Goal: Information Seeking & Learning: Find specific fact

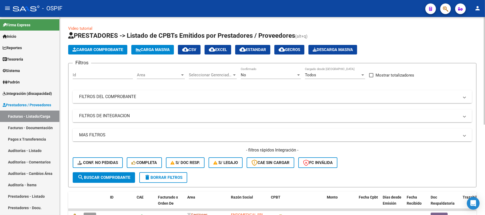
click at [229, 99] on mat-panel-title "FILTROS DEL COMPROBANTE" at bounding box center [269, 97] width 380 height 6
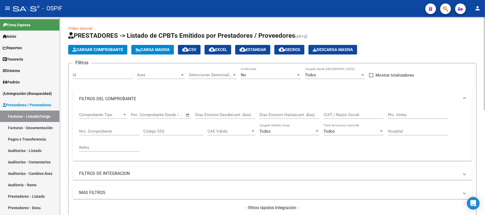
click at [268, 72] on div "No Confirmado" at bounding box center [271, 73] width 60 height 11
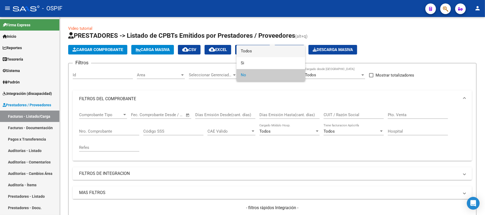
click at [277, 52] on span "Todos" at bounding box center [271, 51] width 60 height 12
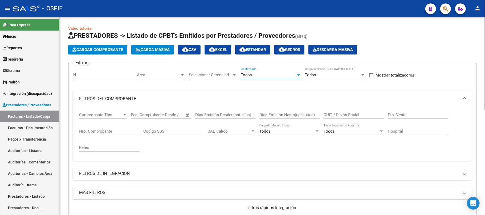
click at [342, 114] on input "CUIT / Razón Social" at bounding box center [354, 115] width 60 height 5
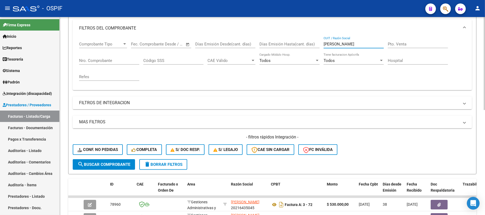
scroll to position [213, 0]
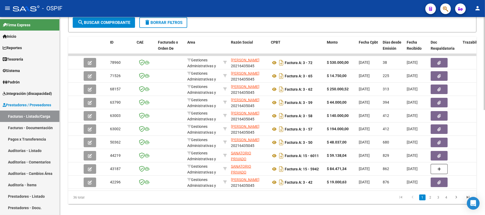
type input "[PERSON_NAME]"
click at [172, 25] on button "delete Borrar Filtros" at bounding box center [163, 22] width 48 height 11
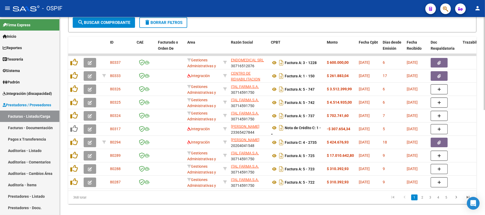
click at [158, 20] on span "delete Borrar Filtros" at bounding box center [163, 22] width 38 height 5
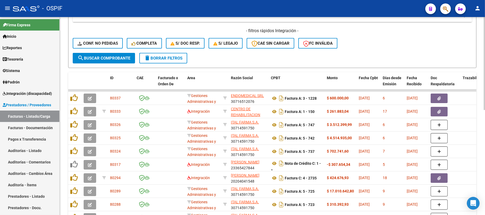
scroll to position [0, 0]
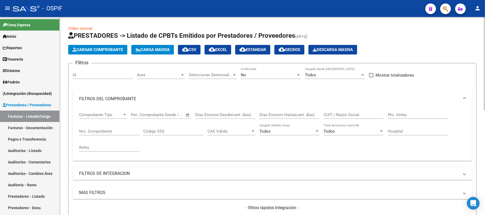
click at [284, 73] on div "No" at bounding box center [268, 75] width 55 height 5
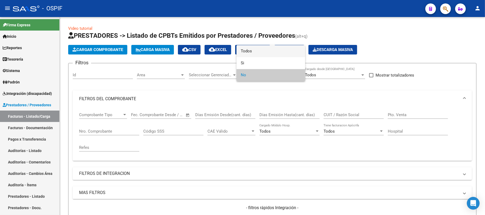
click at [275, 52] on span "Todos" at bounding box center [271, 51] width 60 height 12
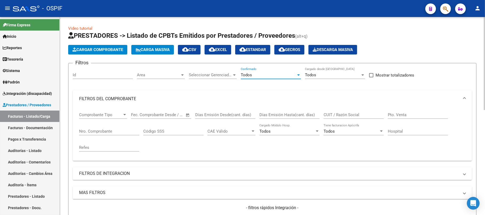
click at [348, 114] on input "CUIT / Razón Social" at bounding box center [354, 115] width 60 height 5
click at [337, 112] on div "figuero CUIT / Razón Social" at bounding box center [354, 113] width 60 height 11
click at [337, 113] on input "figuero" at bounding box center [354, 115] width 60 height 5
click at [337, 114] on input "figuero" at bounding box center [354, 115] width 60 height 5
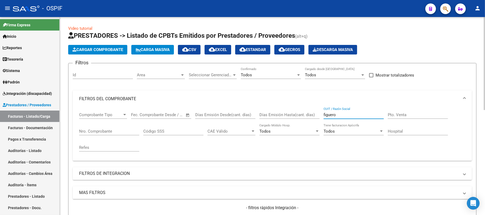
click at [337, 114] on input "figuero" at bounding box center [354, 115] width 60 height 5
paste input "[PERSON_NAME]"
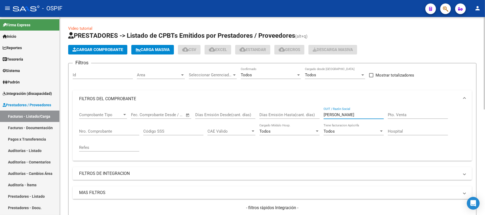
scroll to position [213, 0]
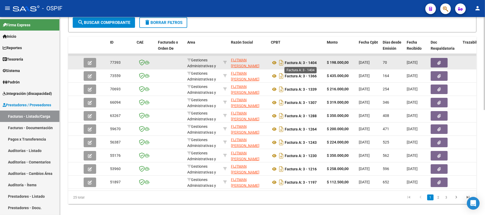
click at [313, 61] on strong "Factura A: 3 - 1404" at bounding box center [301, 63] width 32 height 4
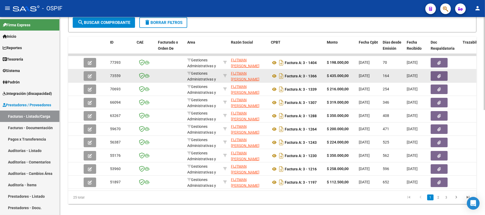
copy strong "1404"
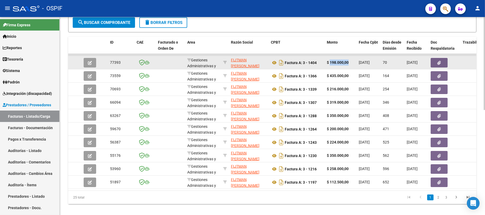
drag, startPoint x: 350, startPoint y: 63, endPoint x: 330, endPoint y: 62, distance: 19.8
click at [330, 62] on div "$ 198.000,00" at bounding box center [341, 63] width 28 height 6
copy strong "198.000,00"
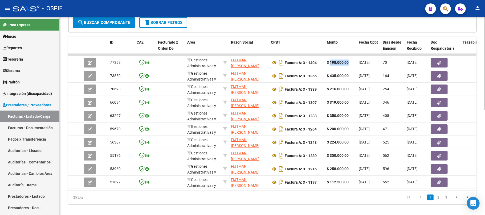
scroll to position [0, 0]
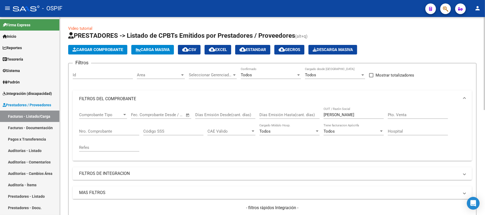
drag, startPoint x: 347, startPoint y: 118, endPoint x: 351, endPoint y: 117, distance: 3.8
click at [350, 117] on div "[PERSON_NAME] / Razón Social" at bounding box center [354, 113] width 60 height 11
click at [351, 117] on input "[PERSON_NAME]" at bounding box center [354, 115] width 60 height 5
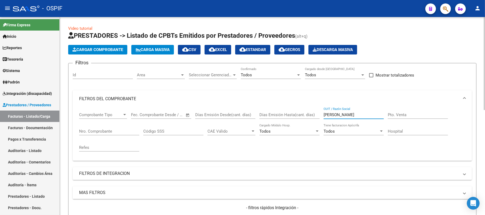
paste input "Ormedic srl"
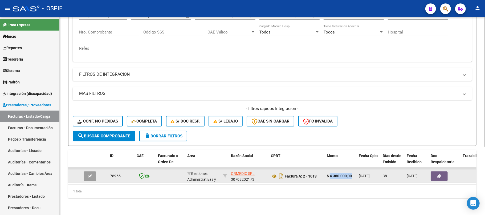
drag, startPoint x: 350, startPoint y: 171, endPoint x: 330, endPoint y: 172, distance: 19.7
click at [330, 173] on div "$ 4.380.000,00" at bounding box center [341, 176] width 28 height 6
copy strong "4.380.000,00"
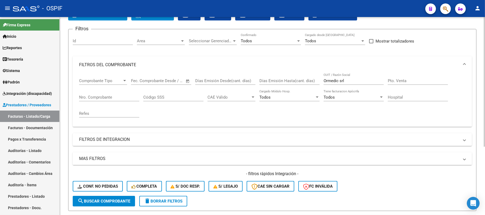
scroll to position [33, 0]
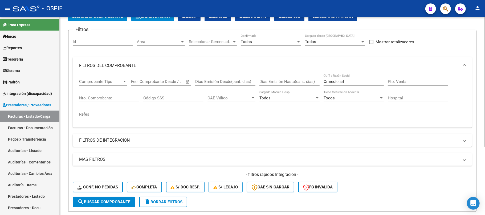
click at [341, 78] on div "Ormedic srl CUIT / Razón Social" at bounding box center [354, 79] width 60 height 11
click at [342, 85] on div "Ormedic srl CUIT / Razón Social" at bounding box center [354, 79] width 60 height 11
drag, startPoint x: 342, startPoint y: 85, endPoint x: 344, endPoint y: 83, distance: 3.0
click at [343, 85] on div "Ormedic srl CUIT / Razón Social" at bounding box center [354, 79] width 60 height 11
click at [344, 83] on input "Ormedic srl" at bounding box center [354, 81] width 60 height 5
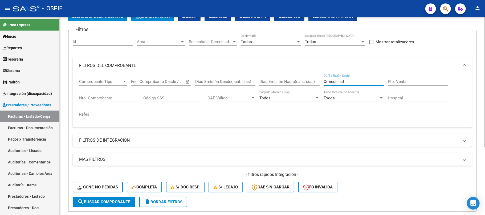
click at [344, 83] on input "Ormedic srl" at bounding box center [354, 81] width 60 height 5
paste input "Cirugía [PERSON_NAME]"
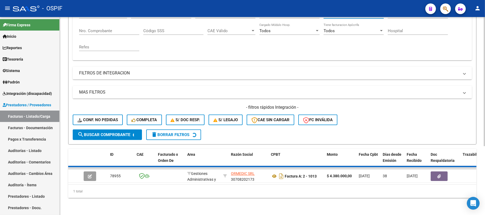
scroll to position [106, 0]
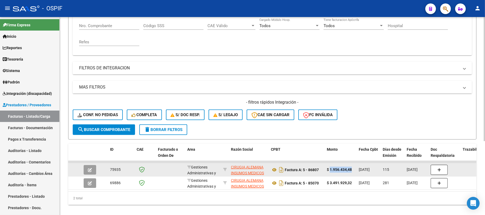
drag, startPoint x: 353, startPoint y: 169, endPoint x: 330, endPoint y: 170, distance: 22.7
click at [330, 170] on div "$ 1.956.434,48" at bounding box center [341, 170] width 28 height 6
copy strong "1.956.434,48"
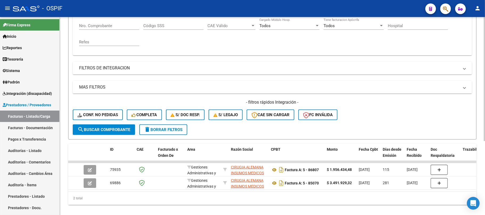
click at [276, 205] on div "2 total" at bounding box center [272, 198] width 408 height 13
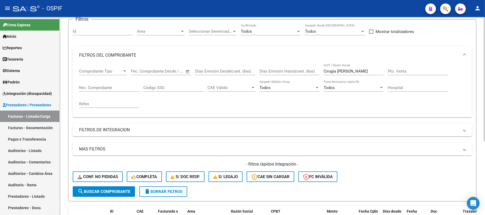
scroll to position [0, 0]
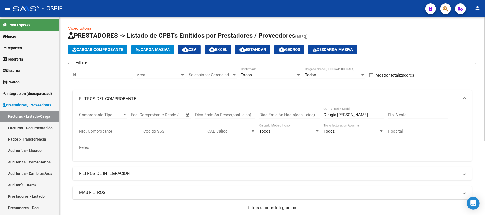
click at [375, 117] on input "Cirugía [PERSON_NAME]" at bounding box center [354, 115] width 60 height 5
drag, startPoint x: 375, startPoint y: 117, endPoint x: 319, endPoint y: 111, distance: 56.5
click at [319, 111] on div "Comprobante Tipo Comprobante Tipo Fecha inicio – Fecha fin Fec. Comprobante Des…" at bounding box center [272, 132] width 386 height 49
type input "cama"
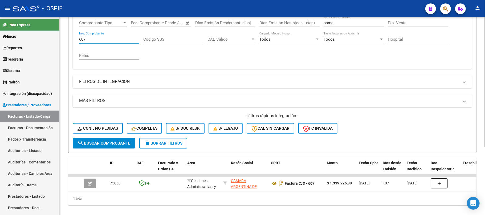
scroll to position [104, 0]
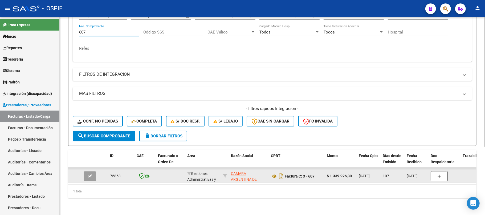
type input "607"
drag, startPoint x: 351, startPoint y: 168, endPoint x: 330, endPoint y: 173, distance: 21.6
click at [330, 173] on datatable-body-cell "$ 1.339.926,80" at bounding box center [341, 176] width 32 height 13
copy strong "1.339.926,80"
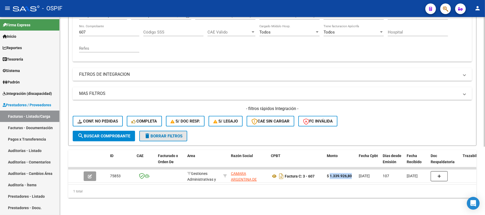
drag, startPoint x: 176, startPoint y: 135, endPoint x: 184, endPoint y: 138, distance: 8.1
click at [176, 135] on button "delete Borrar Filtros" at bounding box center [163, 136] width 48 height 11
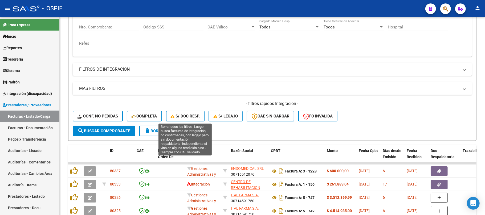
click at [167, 132] on span "delete Borrar Filtros" at bounding box center [163, 131] width 38 height 5
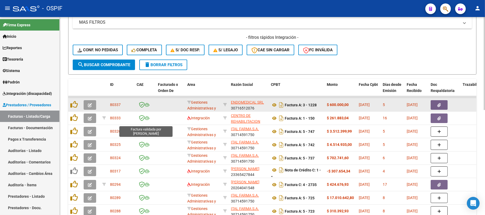
scroll to position [153, 0]
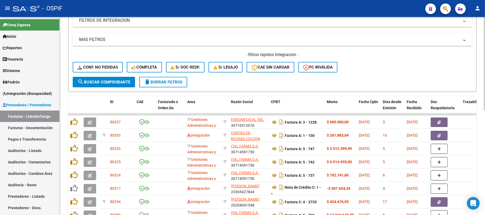
click at [168, 78] on button "delete Borrar Filtros" at bounding box center [163, 82] width 48 height 11
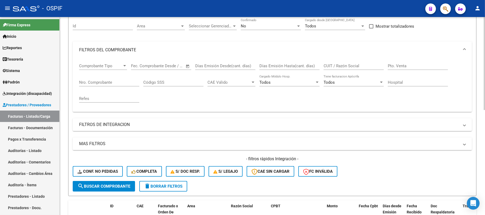
scroll to position [0, 0]
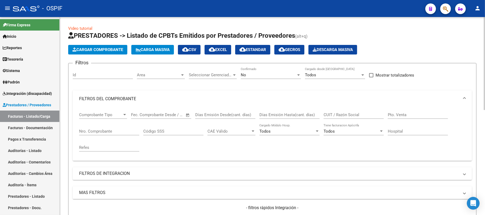
click at [273, 71] on div "No Confirmado" at bounding box center [271, 73] width 60 height 11
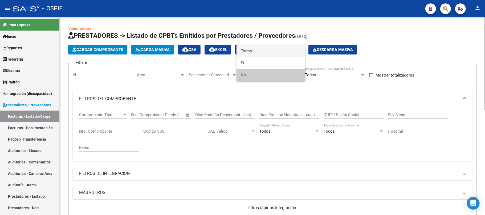
drag, startPoint x: 268, startPoint y: 49, endPoint x: 270, endPoint y: 48, distance: 2.7
click at [267, 49] on span "Todos" at bounding box center [271, 51] width 60 height 12
